Goal: Information Seeking & Learning: Check status

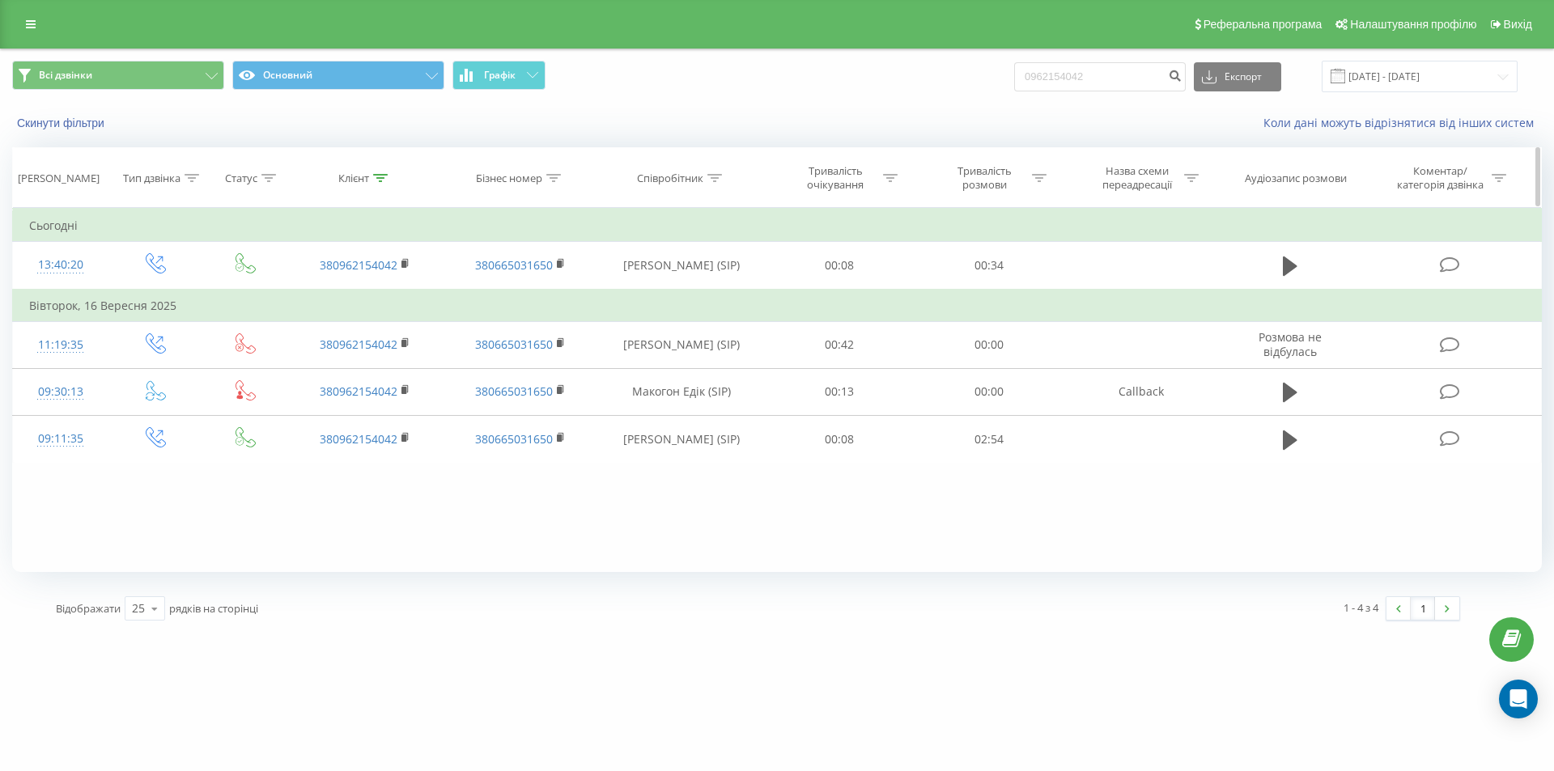
click at [379, 177] on icon at bounding box center [380, 178] width 15 height 8
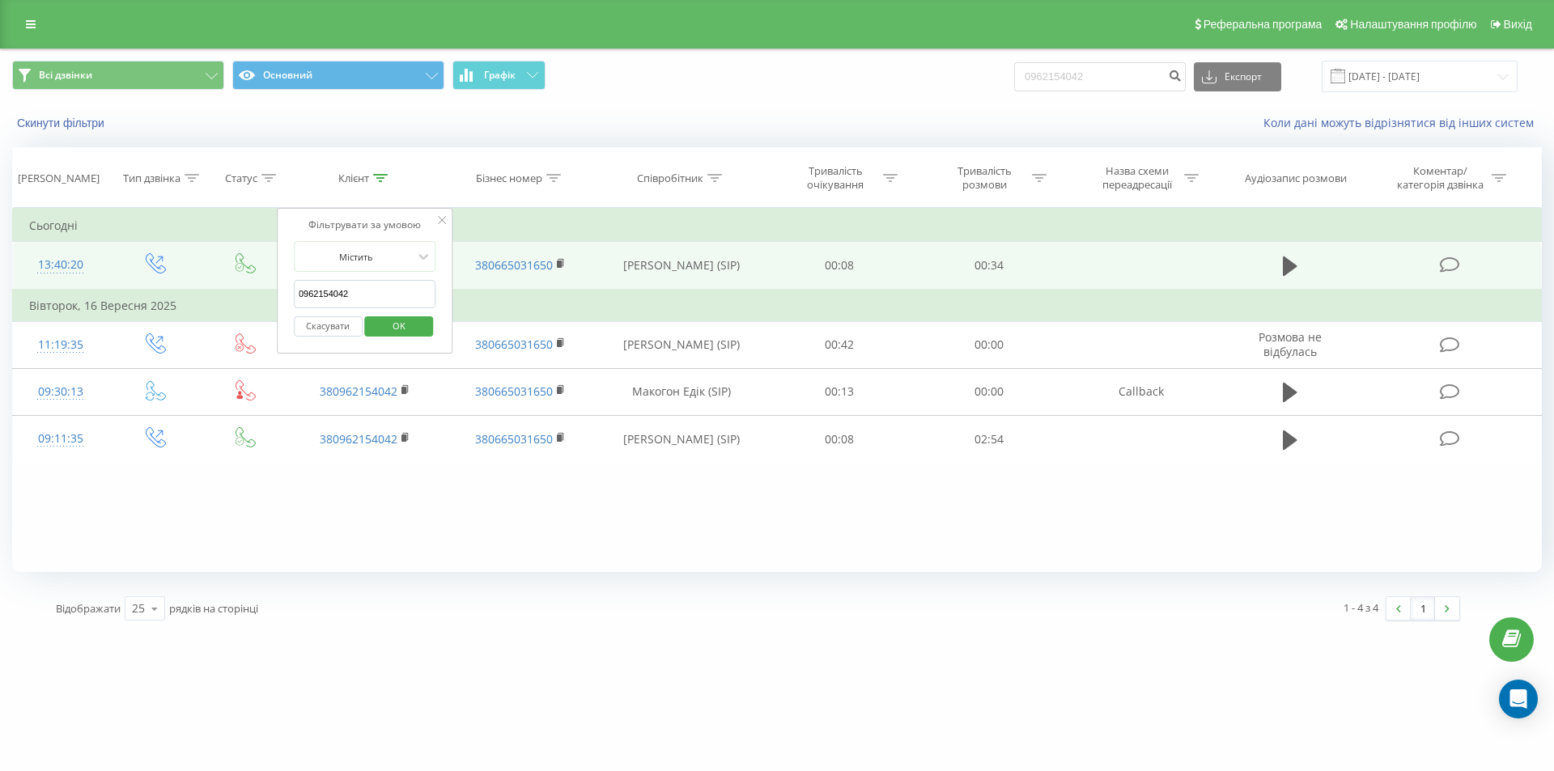
drag, startPoint x: 363, startPoint y: 284, endPoint x: 203, endPoint y: 286, distance: 160.2
click at [203, 286] on table "Фільтрувати за умовою Дорівнює Введіть значення Скасувати OK Фільтрувати за умо…" at bounding box center [776, 335] width 1529 height 255
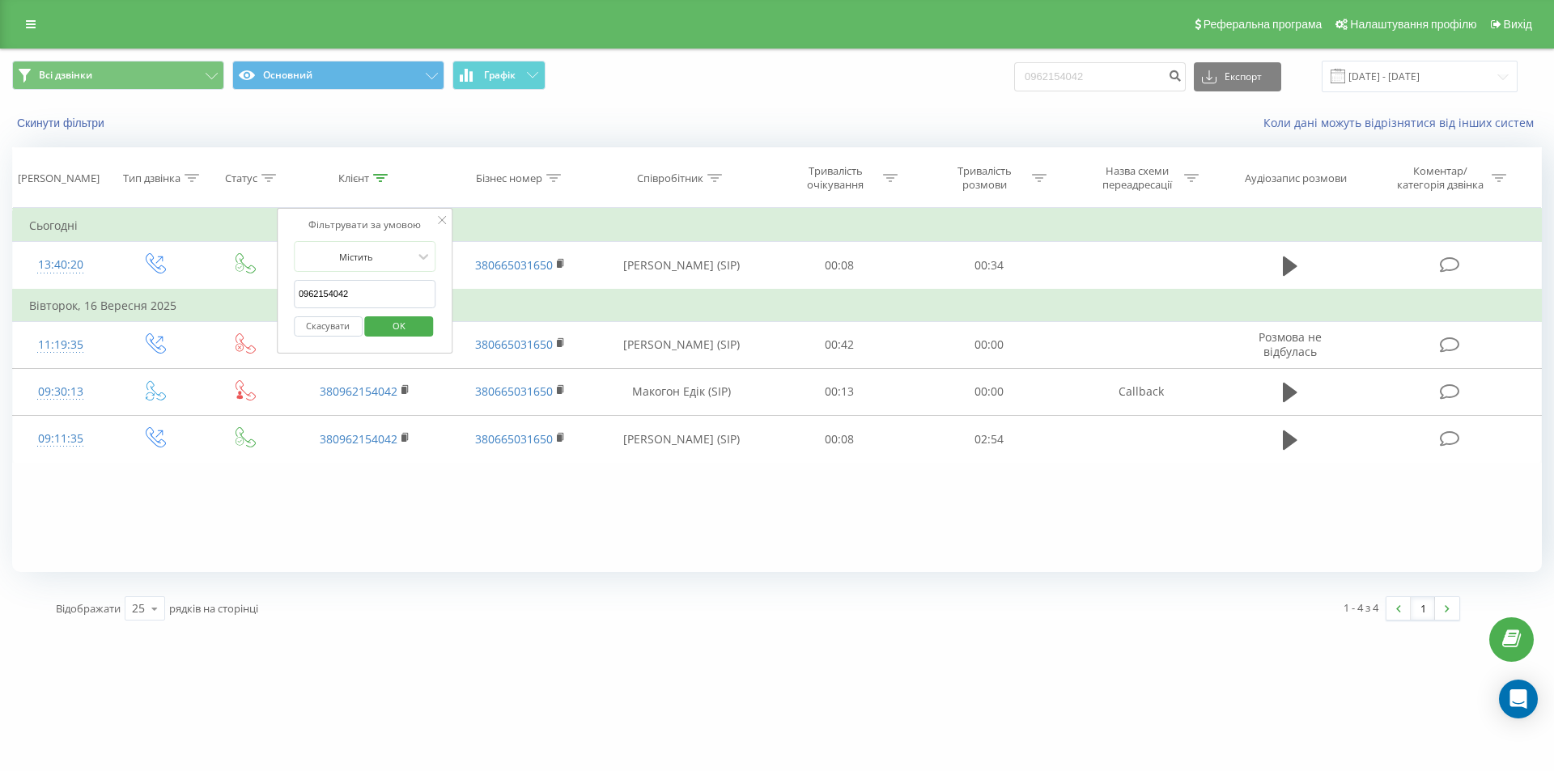
paste input "84790996"
click at [412, 328] on span "OK" at bounding box center [398, 325] width 45 height 25
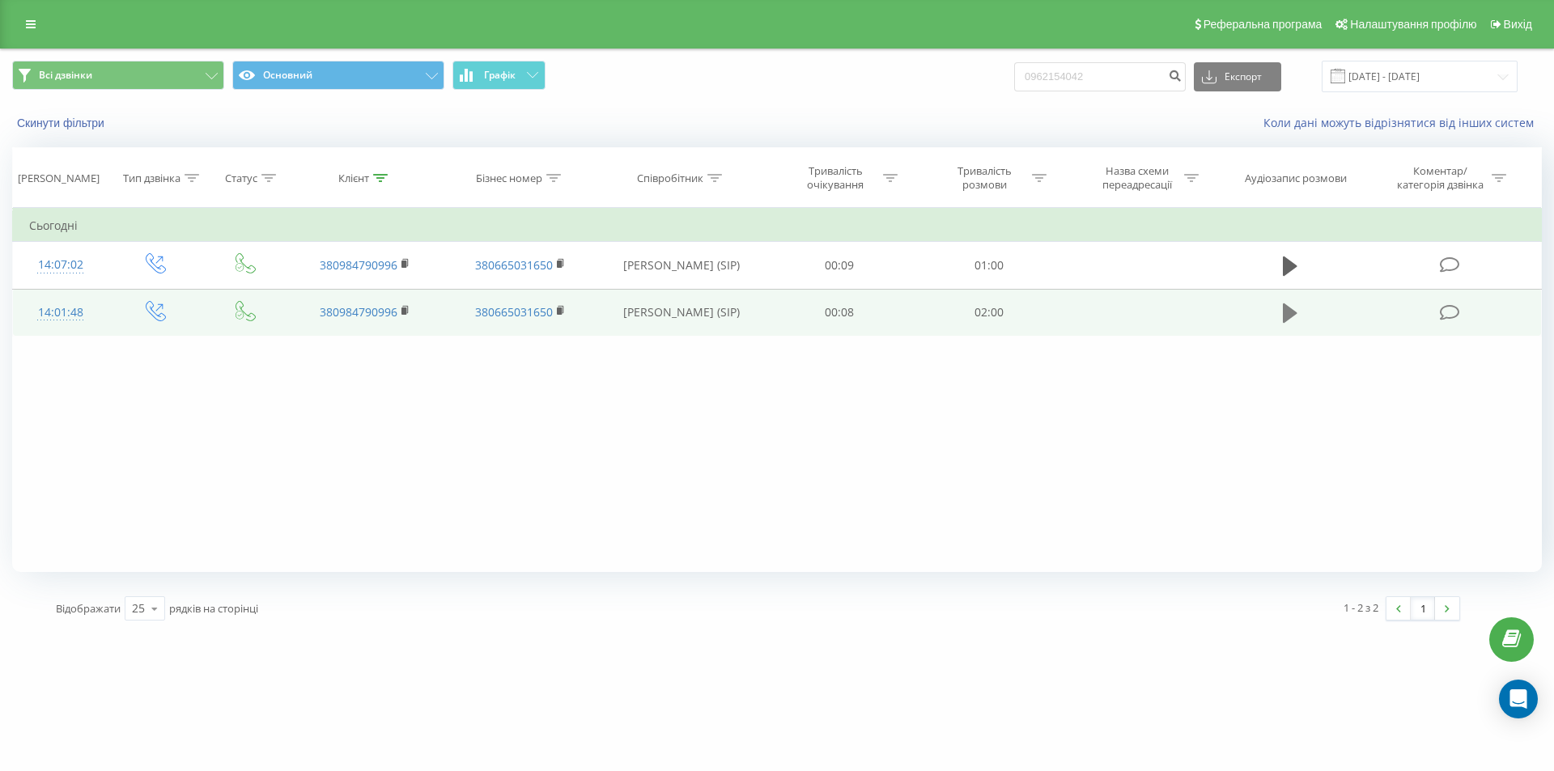
click at [1286, 308] on icon at bounding box center [1289, 312] width 15 height 19
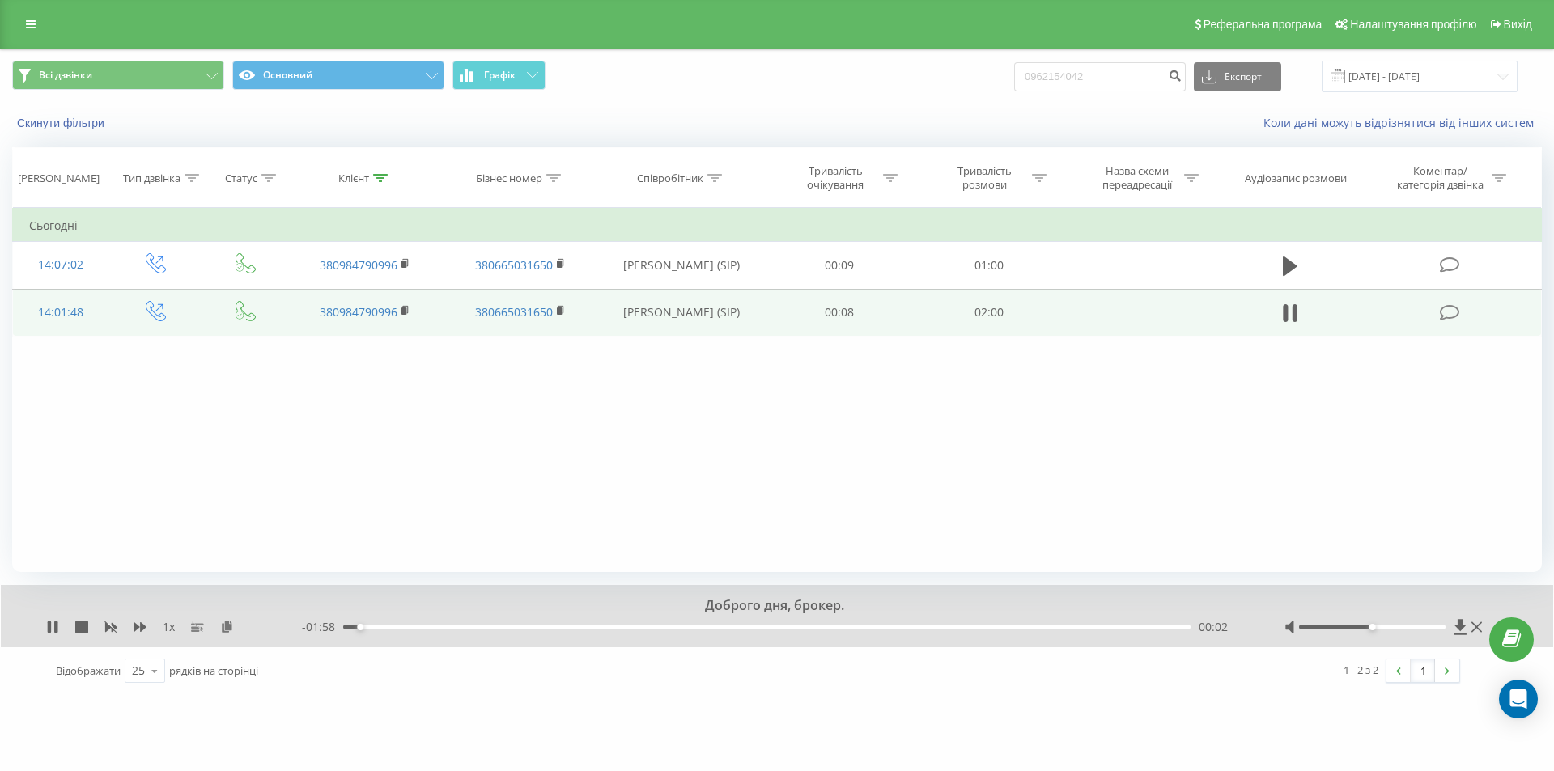
click at [383, 629] on div "00:02" at bounding box center [766, 627] width 847 height 5
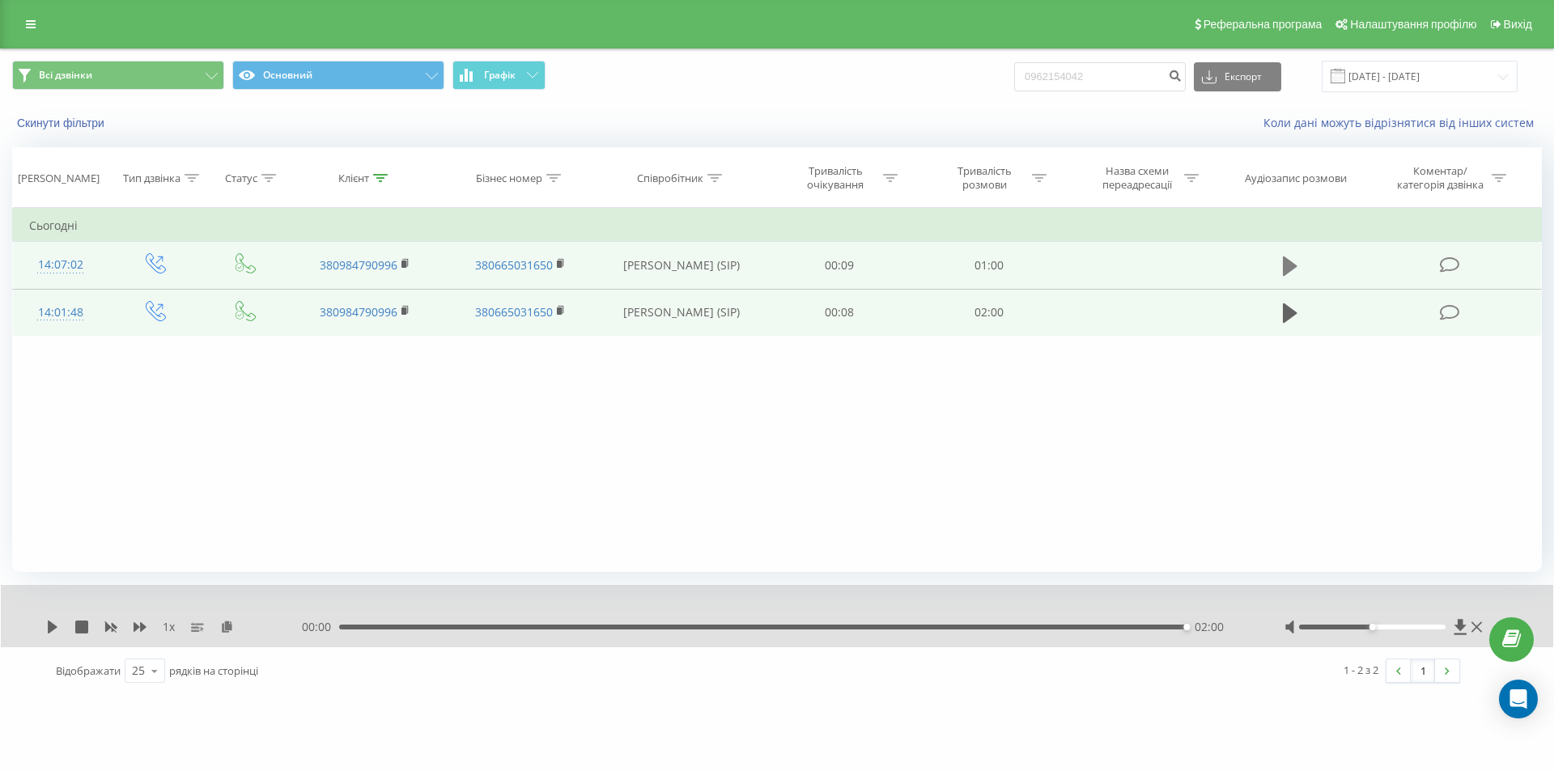
click at [1291, 261] on icon at bounding box center [1289, 266] width 15 height 23
click at [384, 175] on icon at bounding box center [380, 178] width 15 height 8
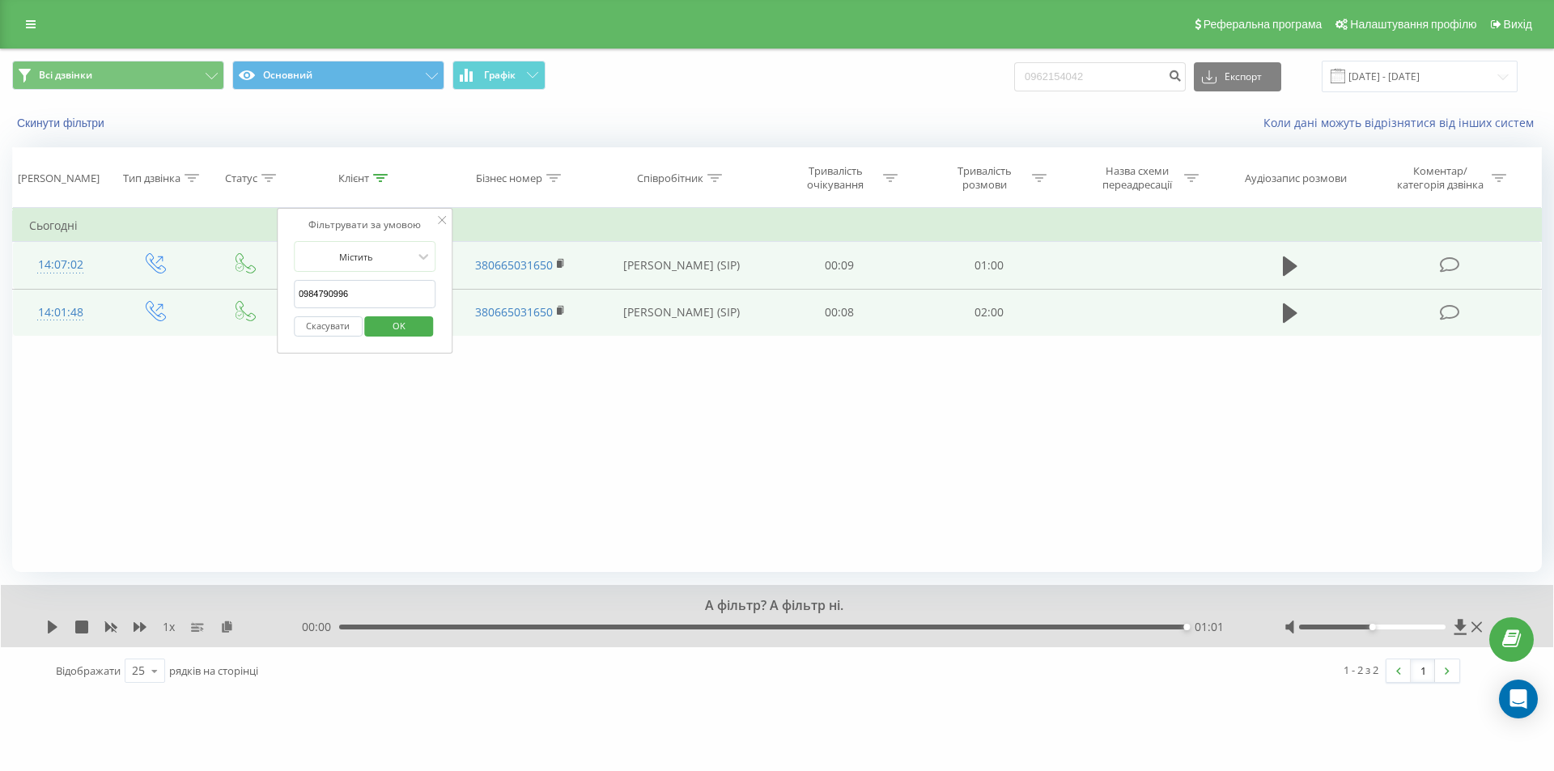
drag, startPoint x: 375, startPoint y: 294, endPoint x: 119, endPoint y: 296, distance: 256.5
click at [119, 296] on table "Фільтрувати за умовою Дорівнює Введіть значення Скасувати OK Фільтрувати за умо…" at bounding box center [776, 272] width 1529 height 129
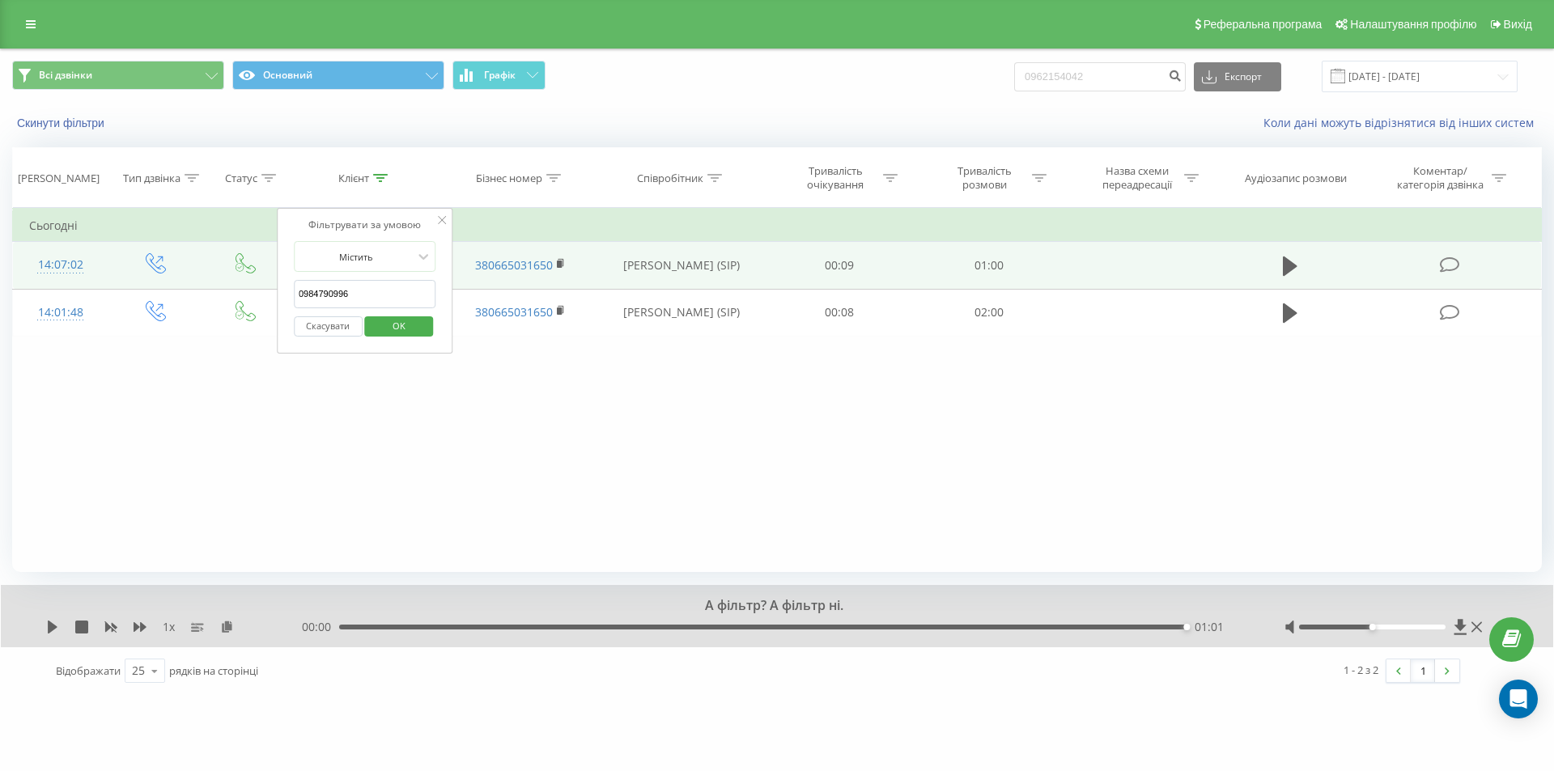
paste input "62154042"
type input "0962154042"
click at [401, 330] on span "OK" at bounding box center [398, 325] width 45 height 25
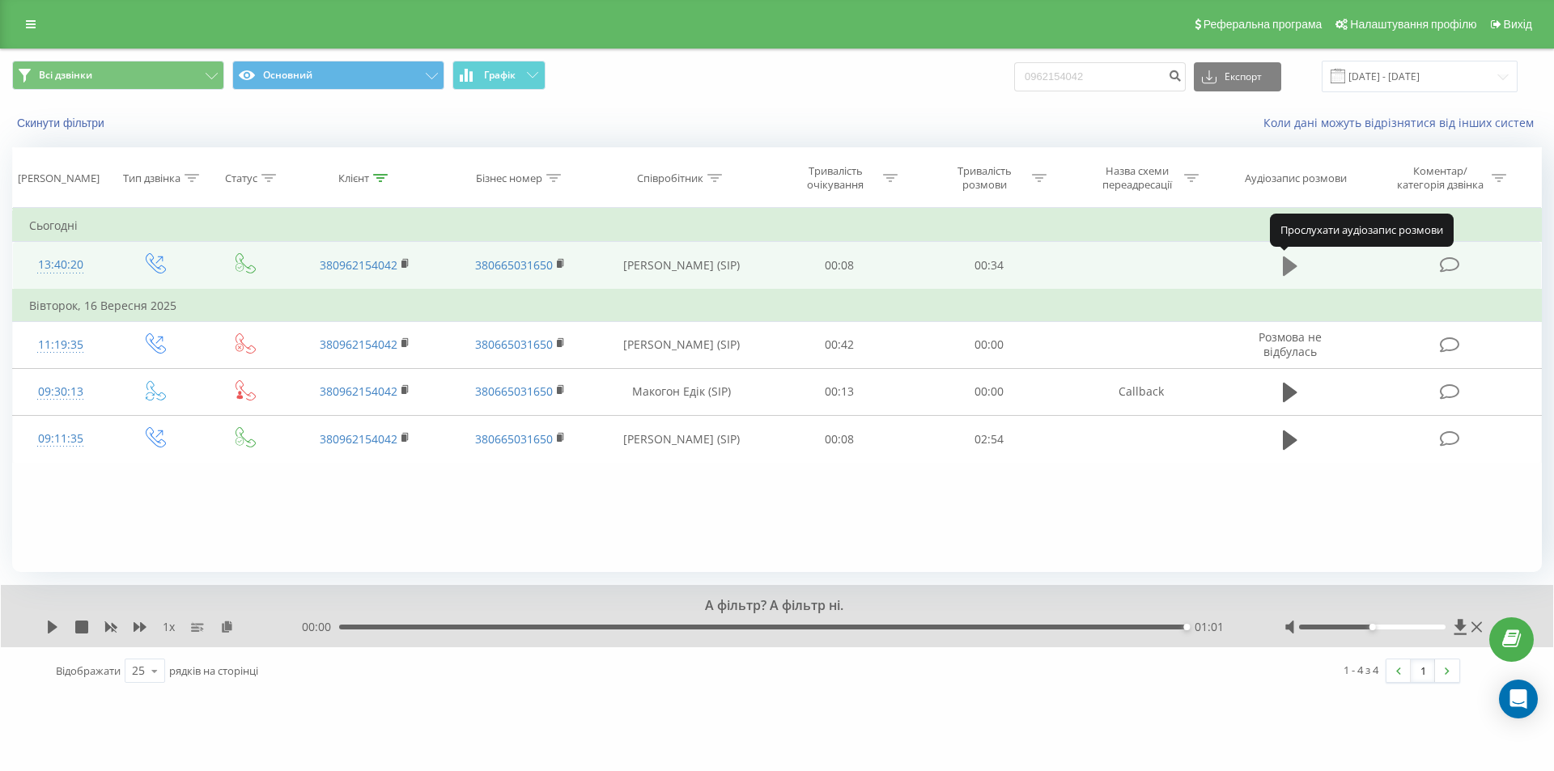
click at [1287, 261] on icon at bounding box center [1289, 265] width 15 height 19
